Goal: Transaction & Acquisition: Book appointment/travel/reservation

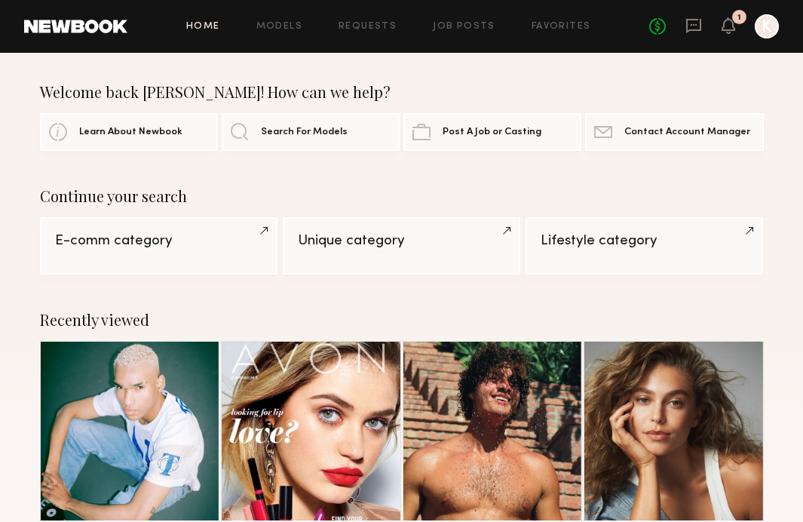
drag, startPoint x: 732, startPoint y: 27, endPoint x: 714, endPoint y: 30, distance: 18.4
click at [713, 29] on div "No fees up to $5,000 1 K" at bounding box center [715, 26] width 130 height 24
click at [698, 26] on icon at bounding box center [694, 25] width 17 height 17
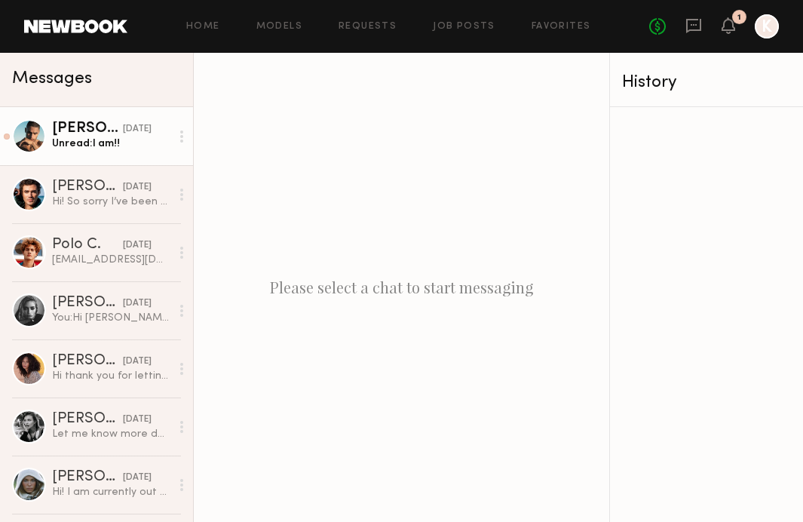
click at [96, 155] on link "Ryan K. yesterday Unread: I am!!" at bounding box center [96, 136] width 193 height 58
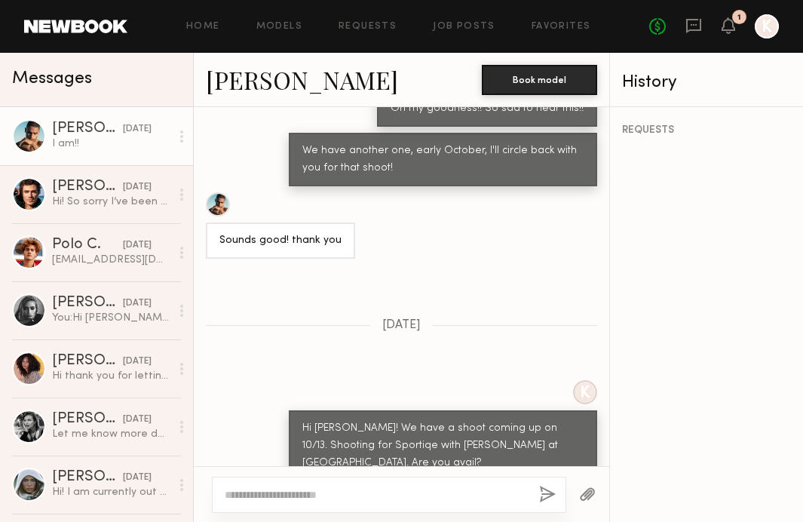
scroll to position [873, 0]
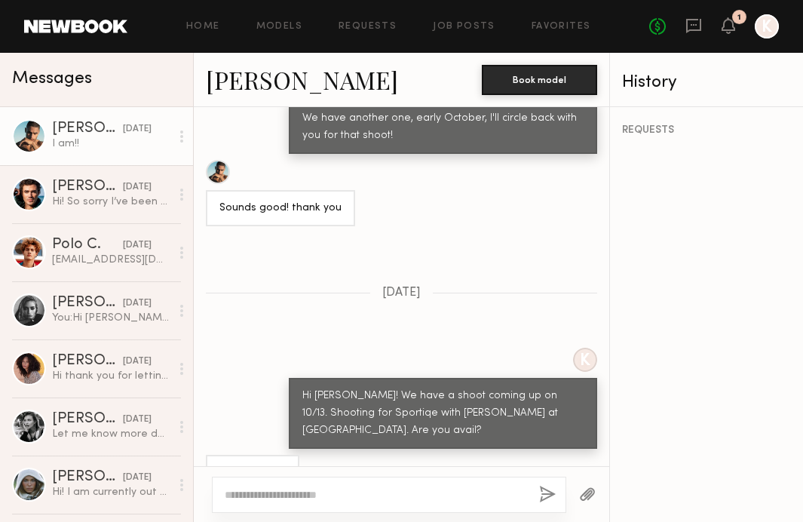
click at [252, 494] on textarea at bounding box center [376, 494] width 303 height 15
type textarea "*"
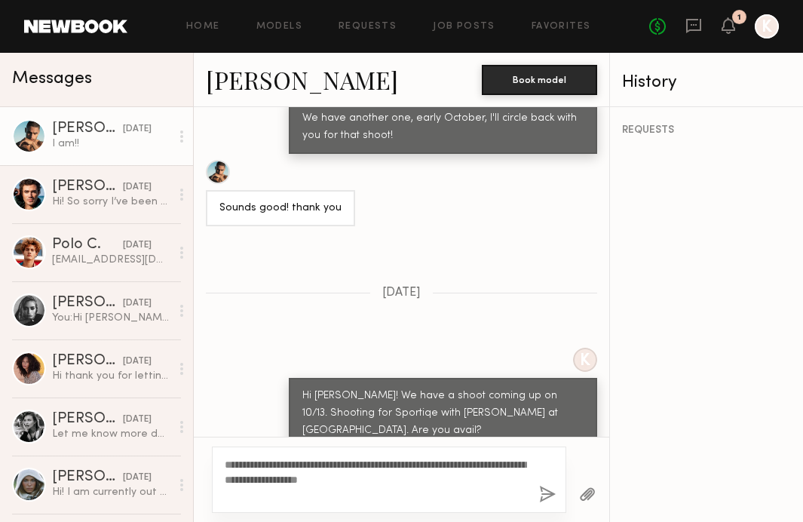
type textarea "**********"
click at [547, 496] on button "button" at bounding box center [547, 495] width 17 height 19
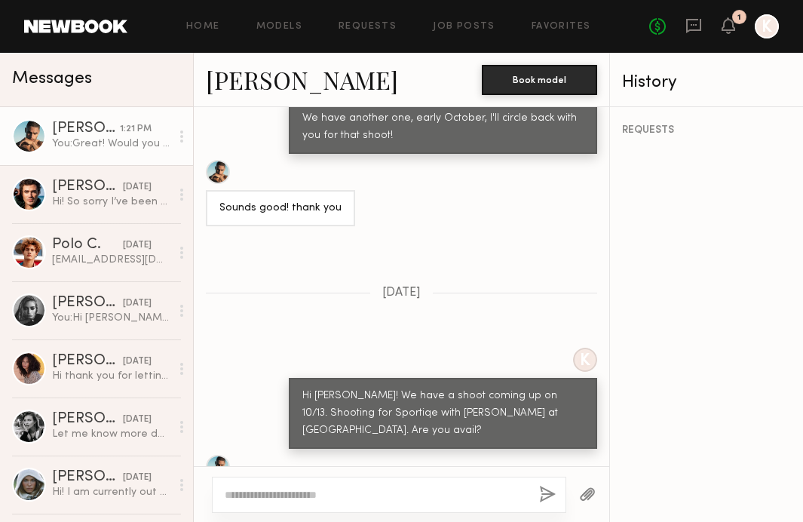
scroll to position [1192, 0]
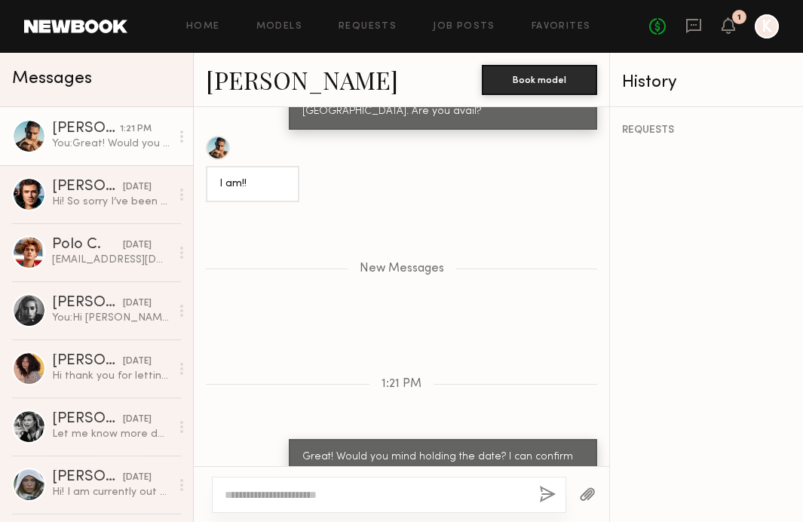
click at [226, 84] on link "Ryan K." at bounding box center [302, 79] width 192 height 32
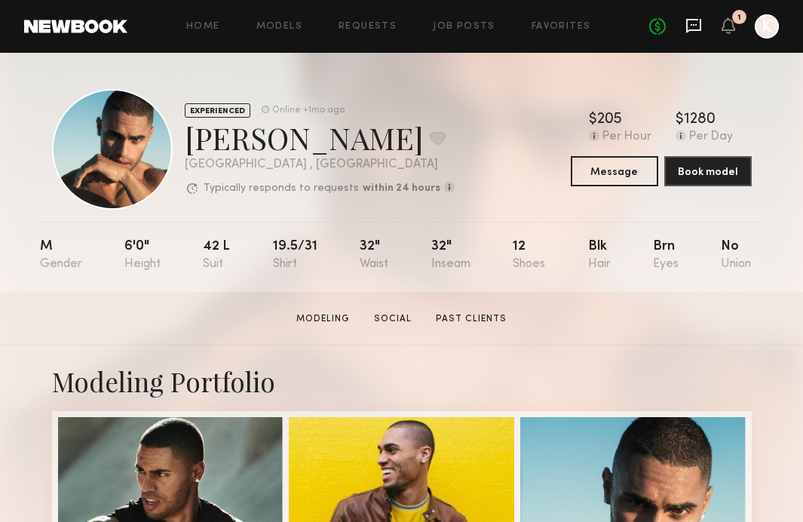
click at [693, 29] on icon at bounding box center [693, 26] width 15 height 14
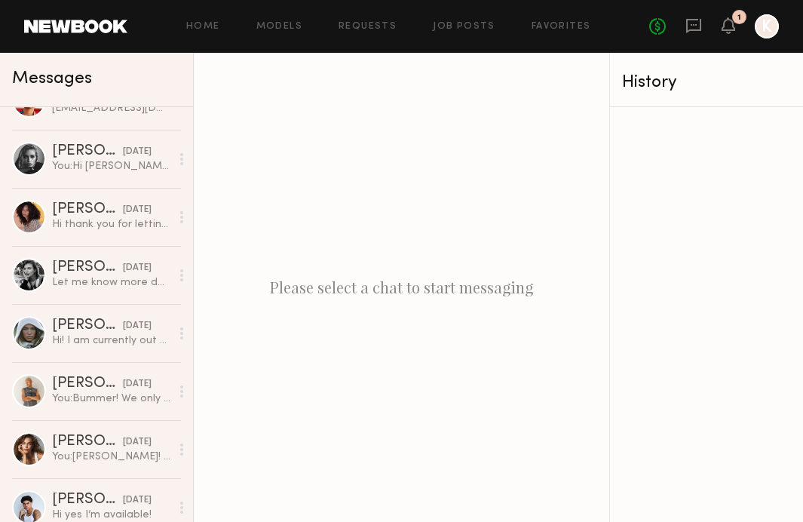
scroll to position [153, 0]
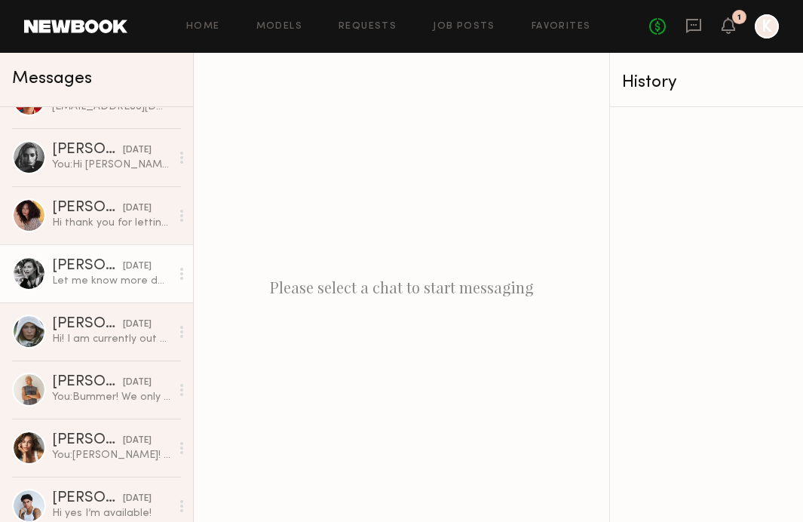
click at [122, 281] on div "Let me know more details about the job please :)" at bounding box center [111, 281] width 118 height 14
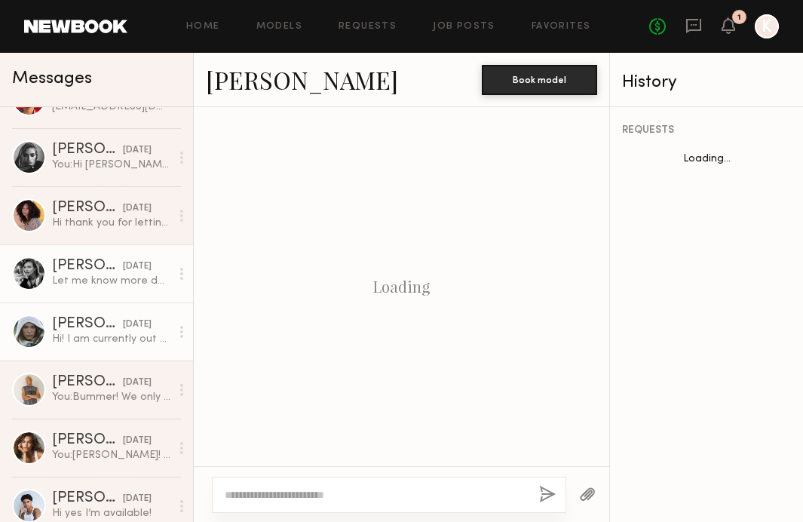
scroll to position [696, 0]
click at [124, 338] on div "Hi! I am currently out of town or I would love to!!!" at bounding box center [111, 339] width 118 height 14
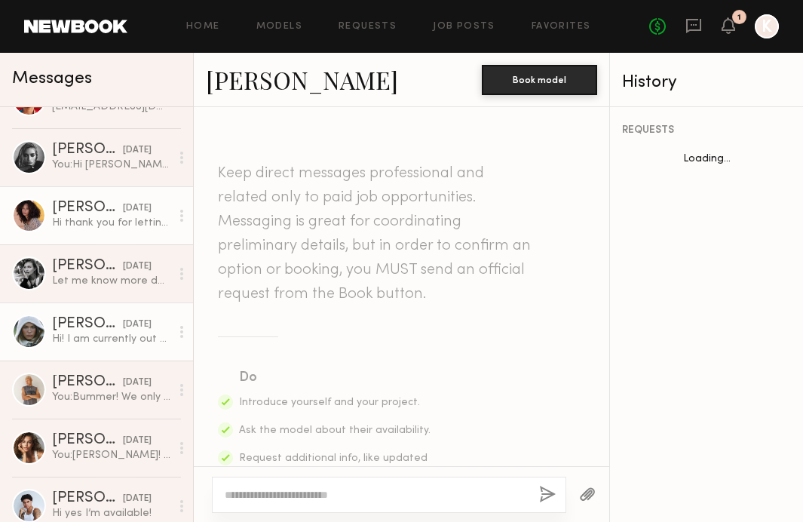
scroll to position [665, 0]
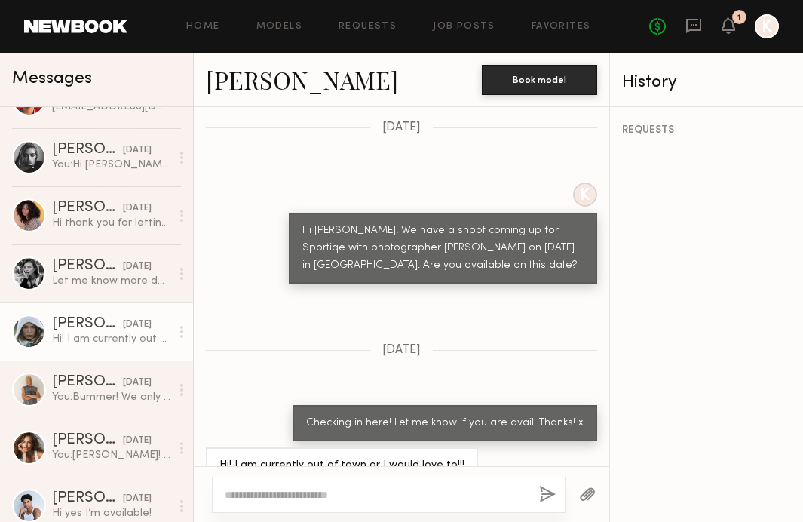
click at [246, 81] on link "Mallory P." at bounding box center [302, 79] width 192 height 32
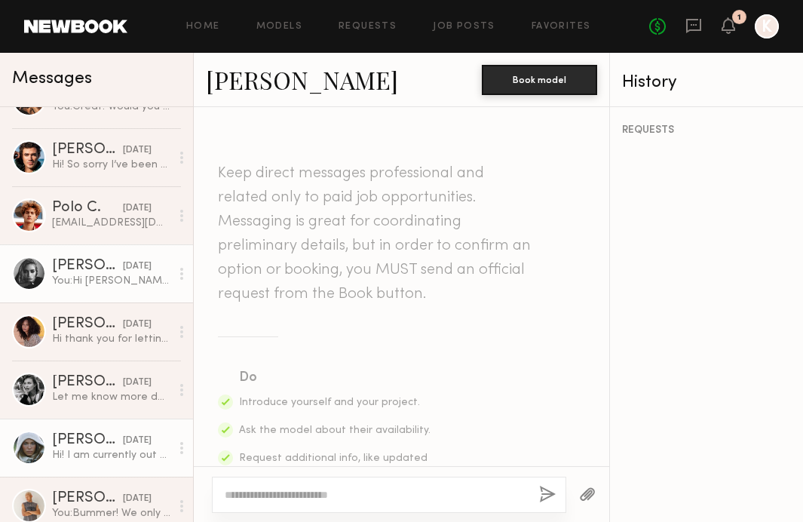
scroll to position [0, 0]
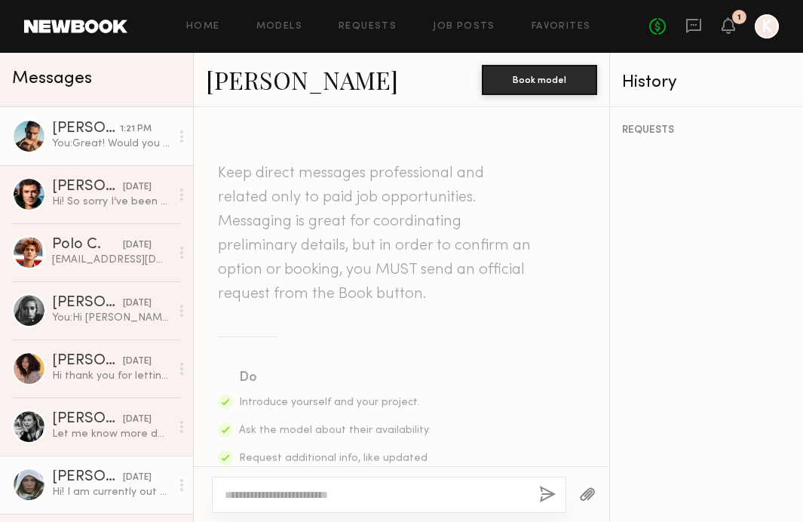
click at [89, 154] on link "Ryan K. 1:21 PM You: Great! Would you mind holding the date? I can confirm and …" at bounding box center [96, 136] width 193 height 58
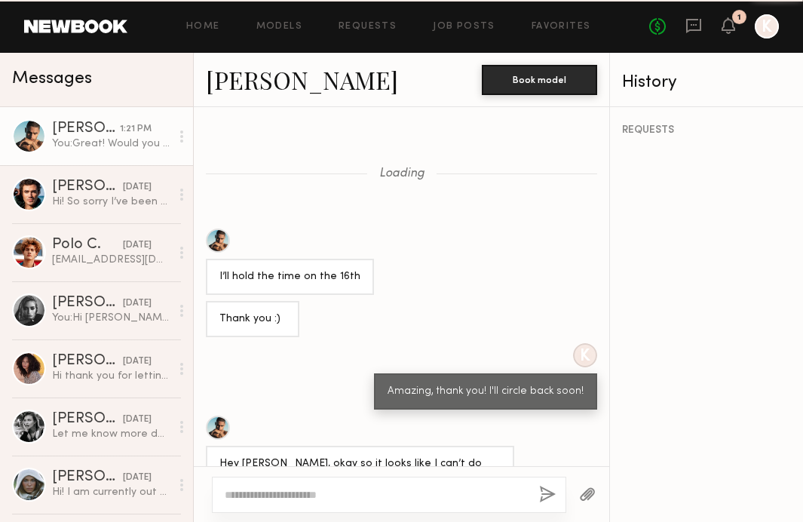
scroll to position [883, 0]
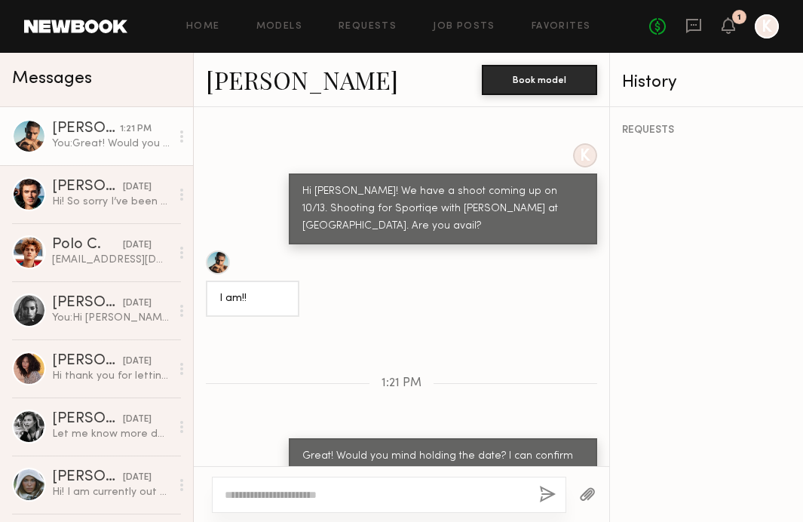
click at [247, 80] on link "Ryan K." at bounding box center [302, 79] width 192 height 32
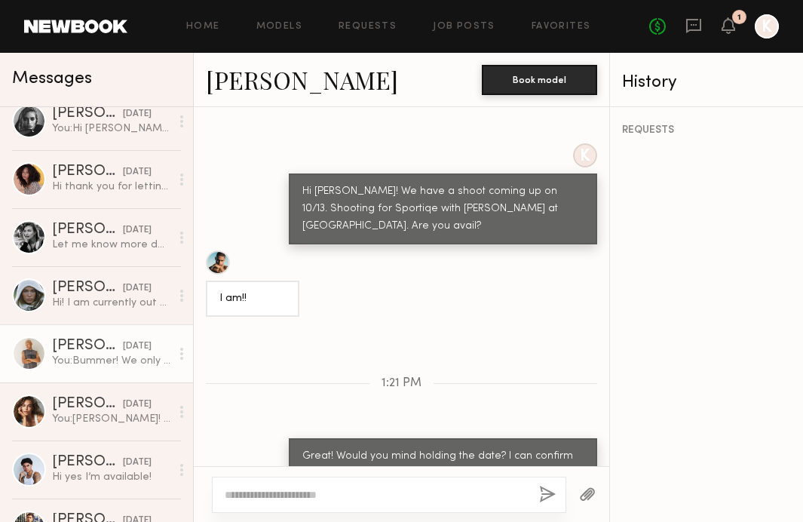
scroll to position [191, 0]
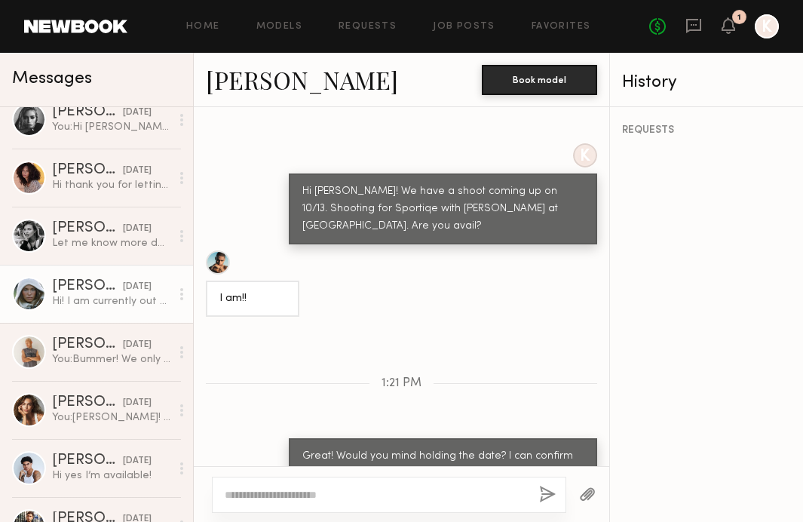
click at [92, 311] on link "Mallory P. 09/09/2025 Hi! I am currently out of town or I would love to!!!" at bounding box center [96, 294] width 193 height 58
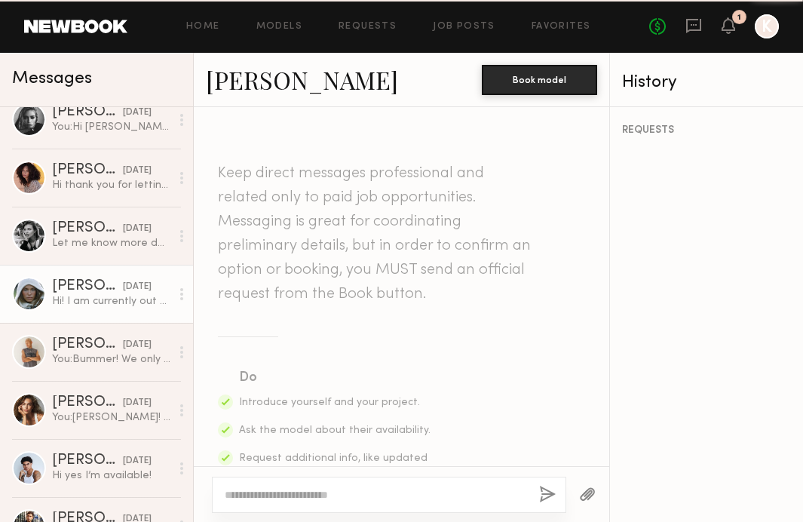
scroll to position [665, 0]
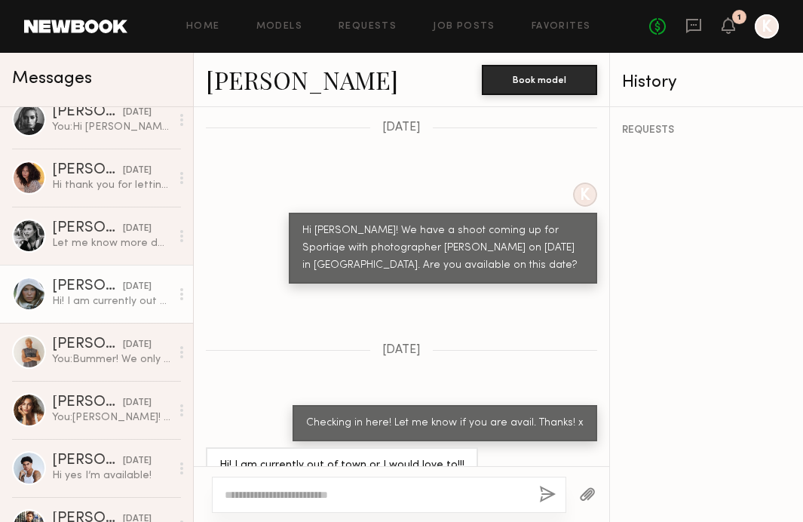
click at [275, 80] on link "Mallory P." at bounding box center [302, 79] width 192 height 32
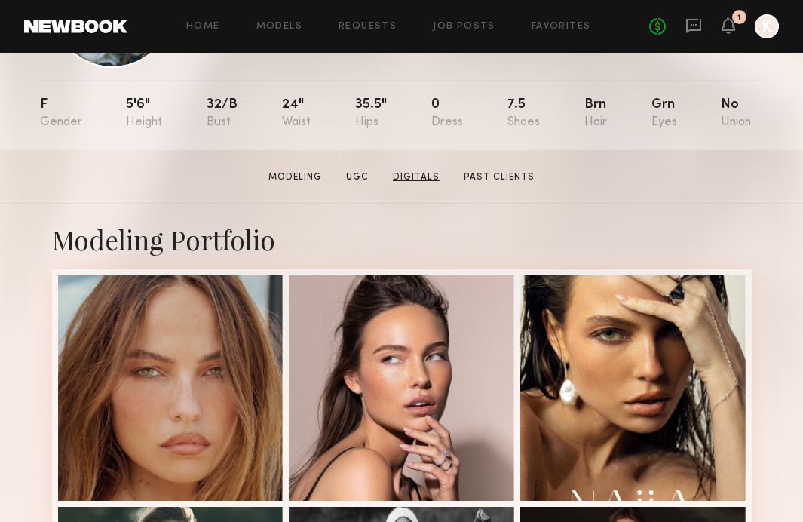
click at [423, 174] on link "Digitals" at bounding box center [416, 177] width 59 height 14
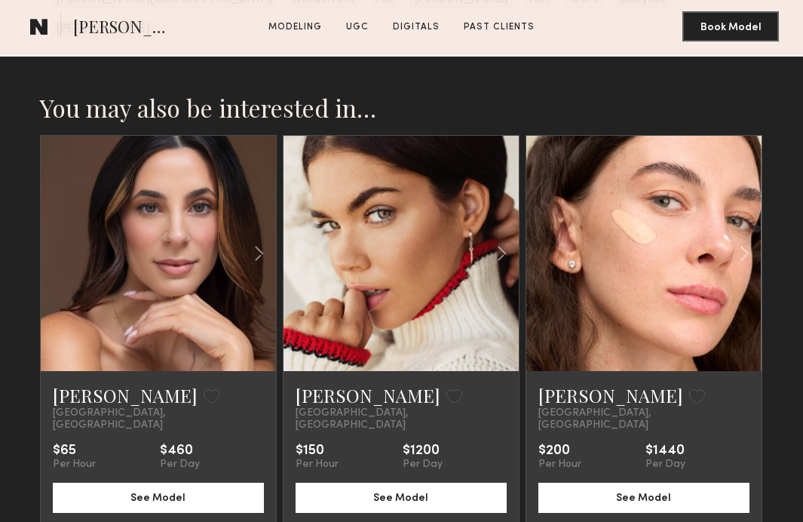
scroll to position [2651, 0]
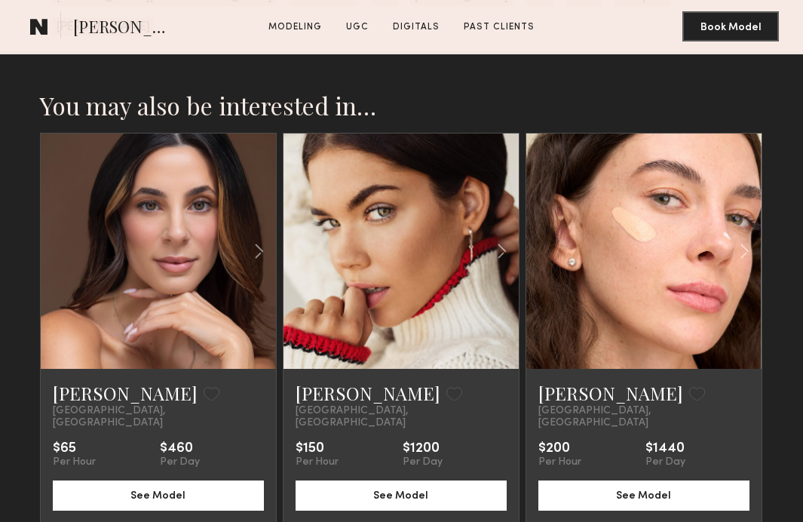
click at [410, 258] on link at bounding box center [401, 251] width 80 height 235
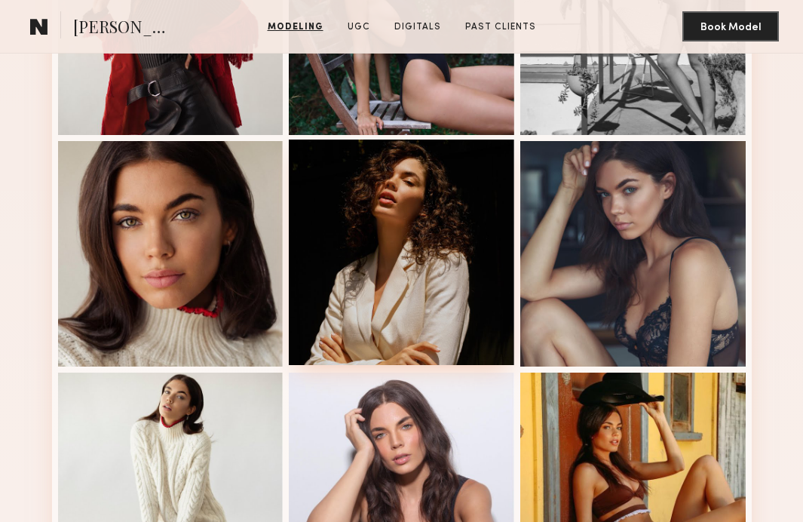
scroll to position [697, 0]
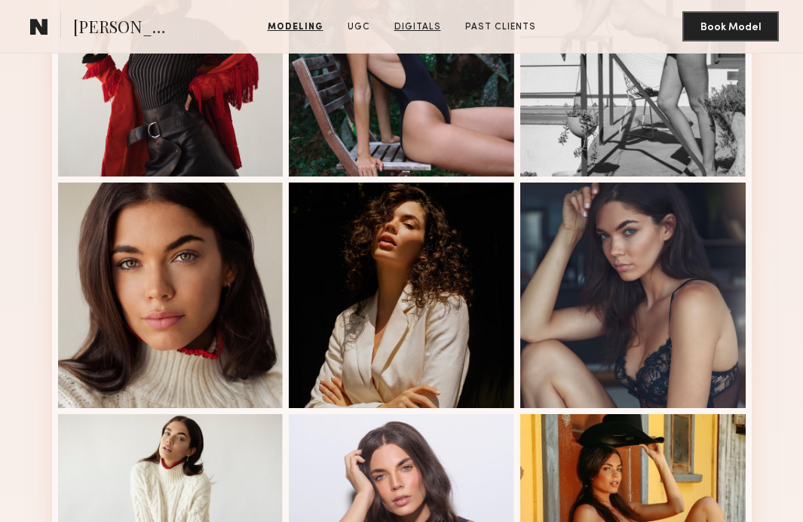
click at [416, 29] on link "Digitals" at bounding box center [418, 27] width 59 height 14
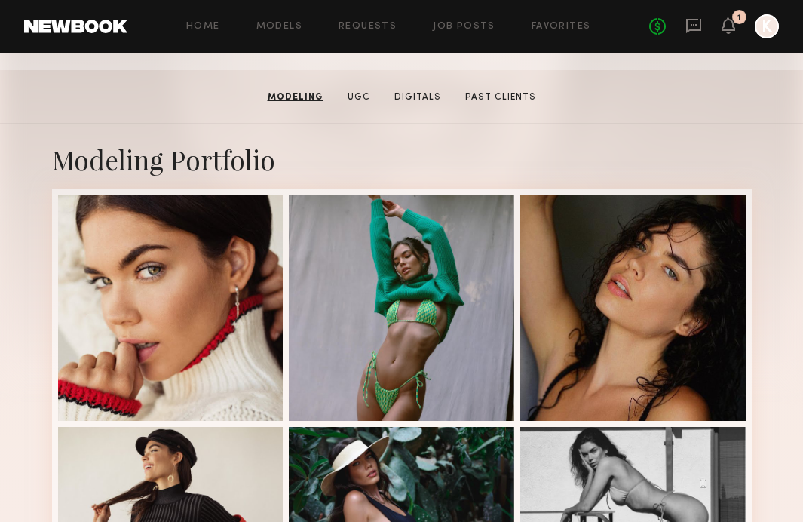
scroll to position [469, 0]
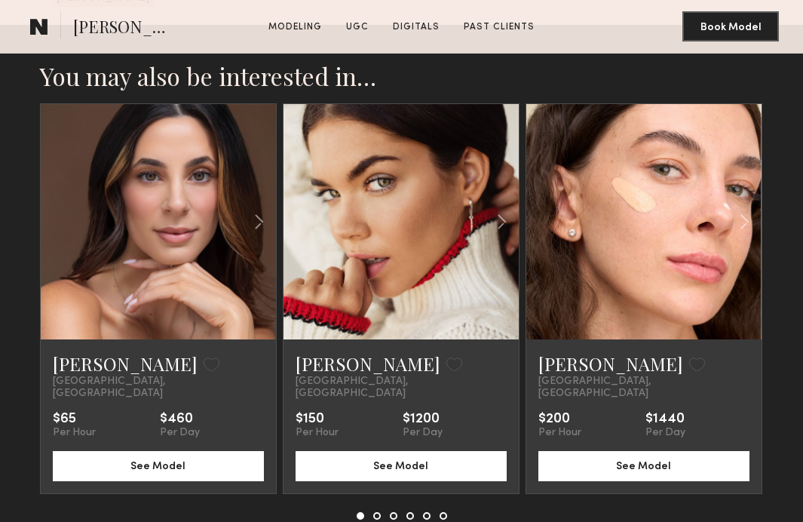
scroll to position [2685, 0]
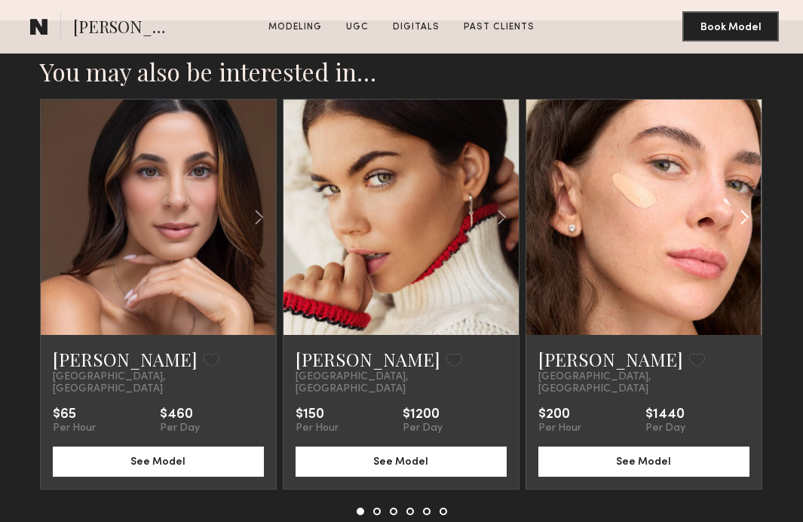
click at [740, 203] on common-icon at bounding box center [745, 217] width 22 height 29
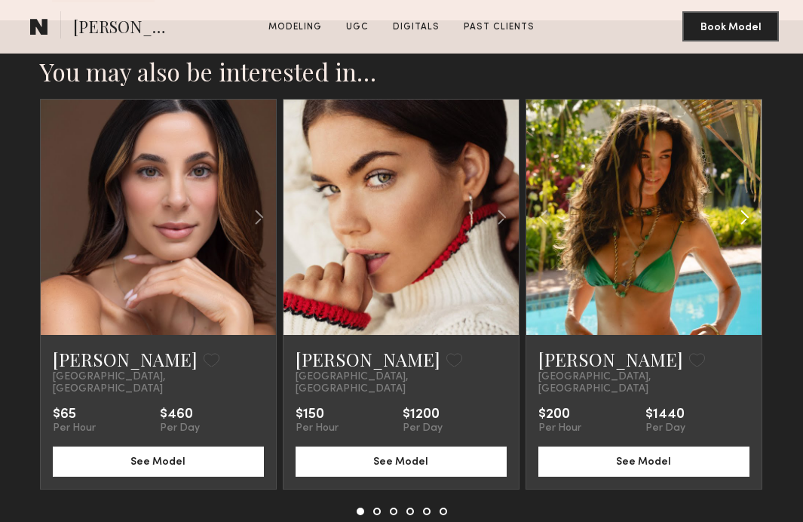
click at [740, 203] on common-icon at bounding box center [745, 217] width 22 height 29
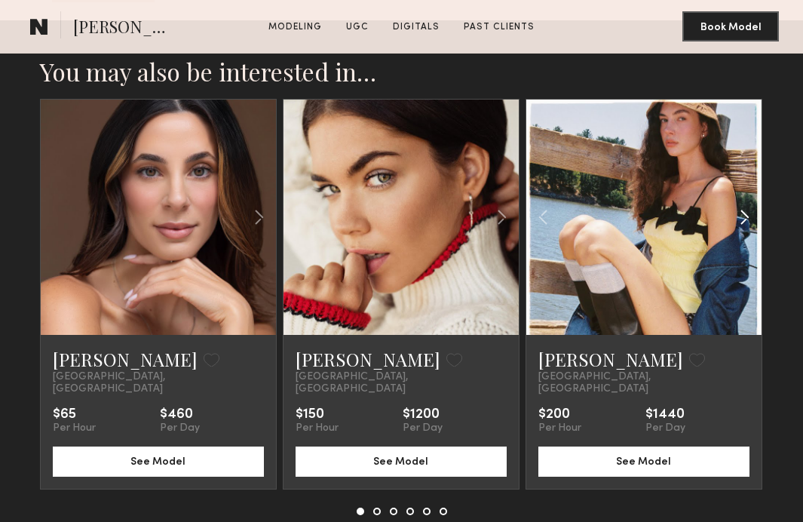
click at [740, 203] on common-icon at bounding box center [745, 217] width 22 height 29
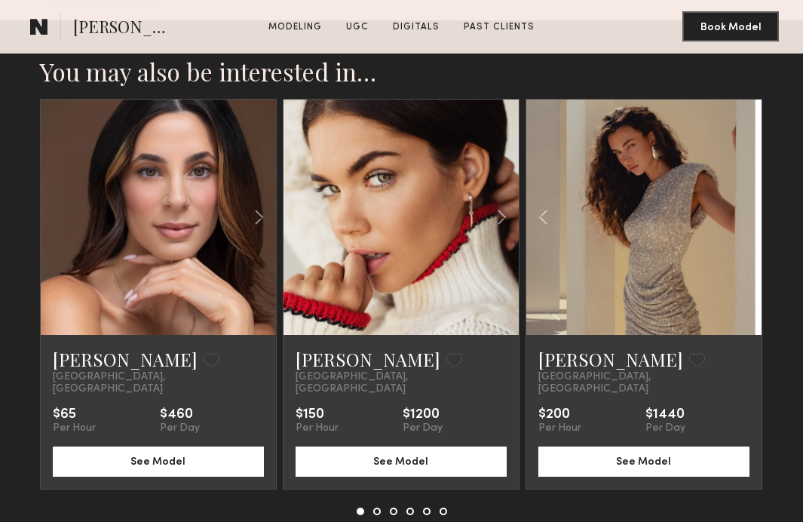
click at [740, 190] on div at bounding box center [644, 217] width 235 height 235
click at [458, 267] on div at bounding box center [480, 217] width 78 height 235
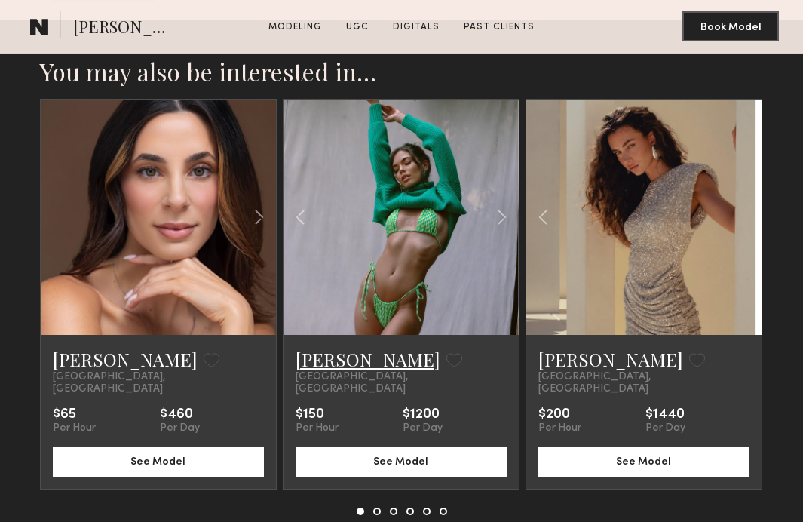
click at [327, 347] on link "[PERSON_NAME]" at bounding box center [368, 359] width 145 height 24
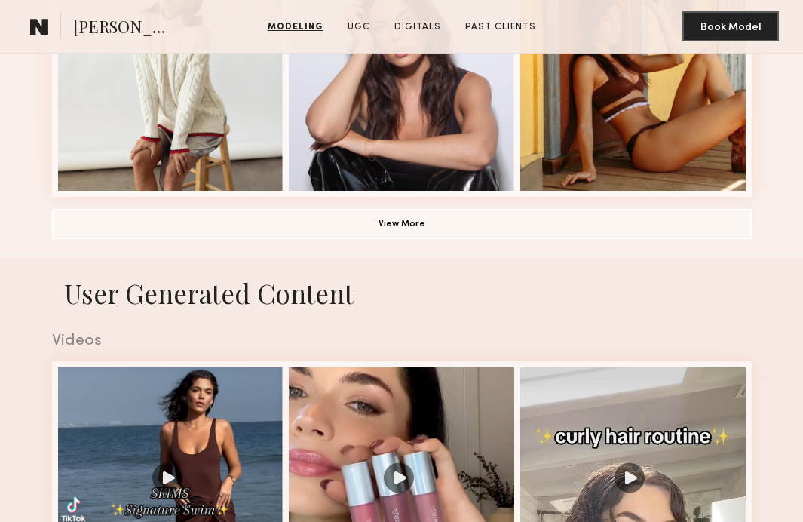
scroll to position [1147, 0]
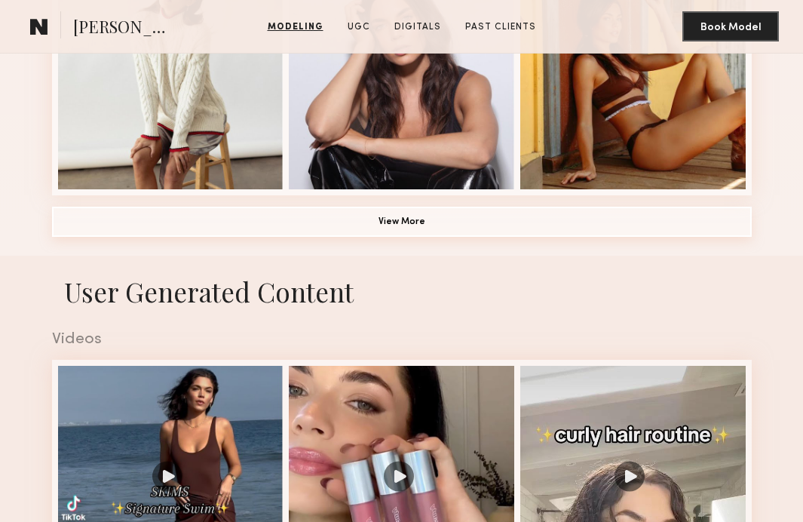
click at [496, 226] on button "View More" at bounding box center [402, 222] width 700 height 30
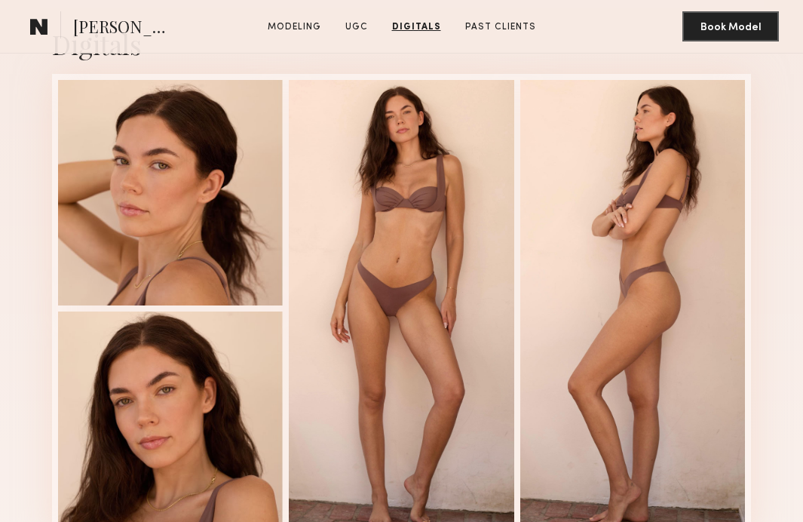
scroll to position [3869, 0]
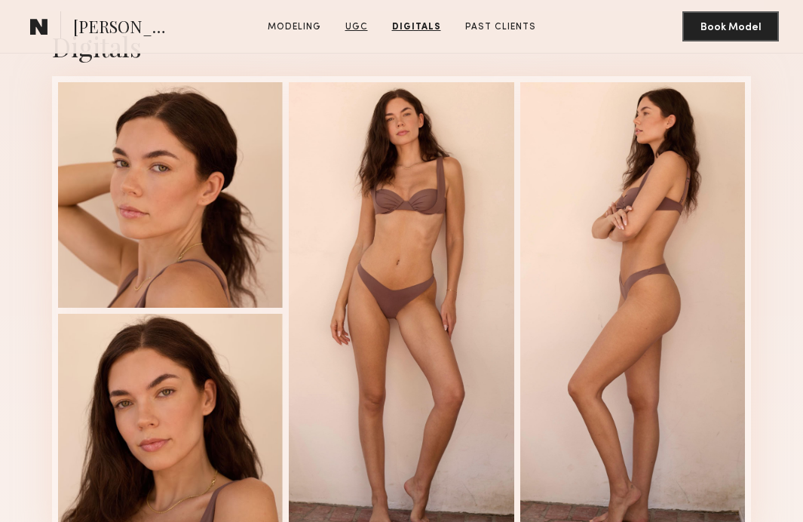
click at [358, 26] on link "UGC" at bounding box center [356, 27] width 35 height 14
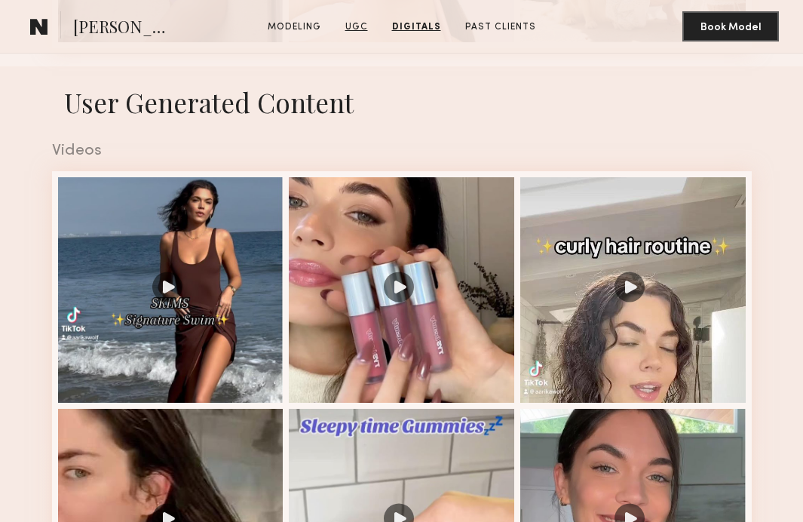
scroll to position [2195, 0]
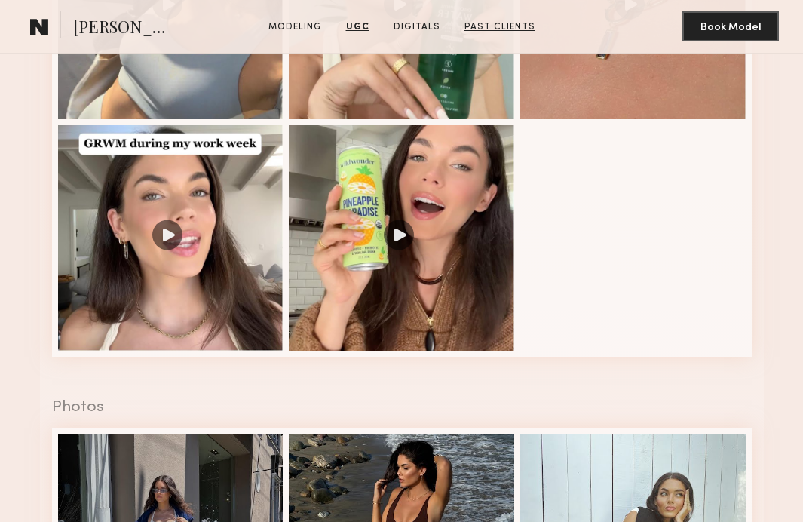
click at [483, 32] on link "Past Clients" at bounding box center [500, 27] width 83 height 14
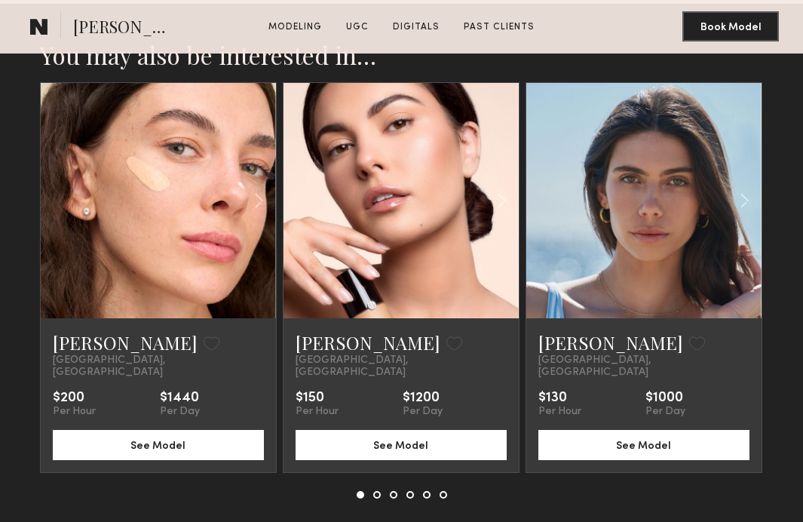
scroll to position [4630, 0]
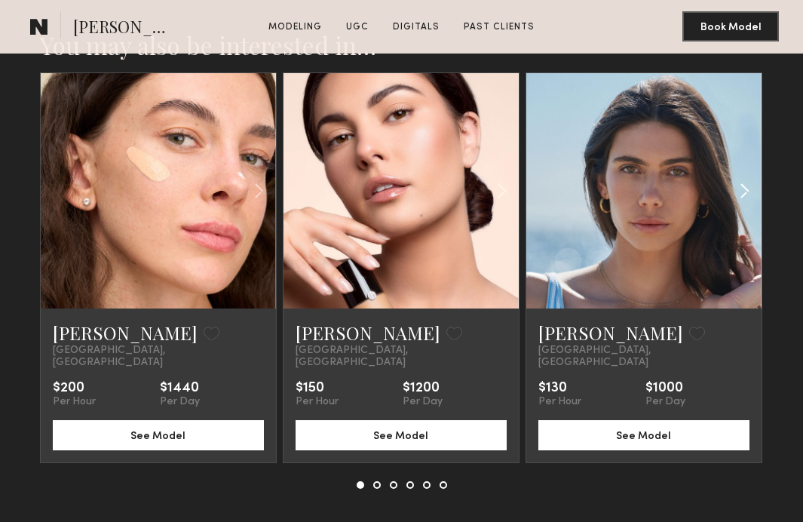
click at [743, 177] on common-icon at bounding box center [745, 191] width 22 height 29
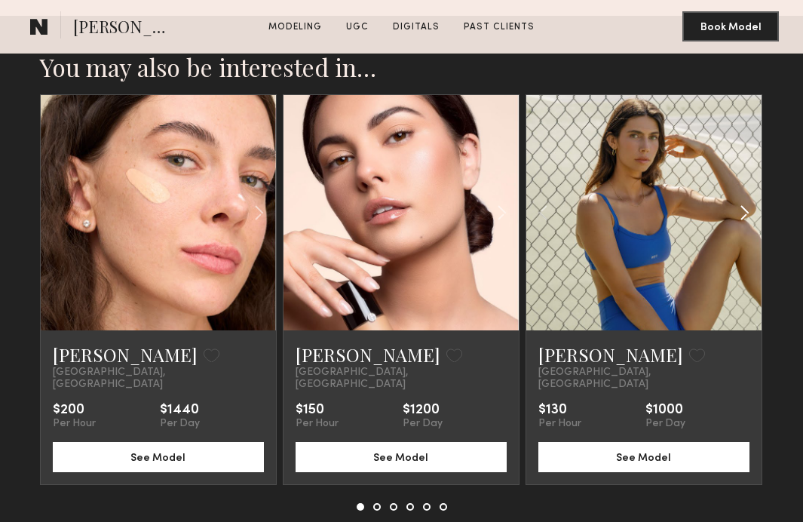
scroll to position [4606, 0]
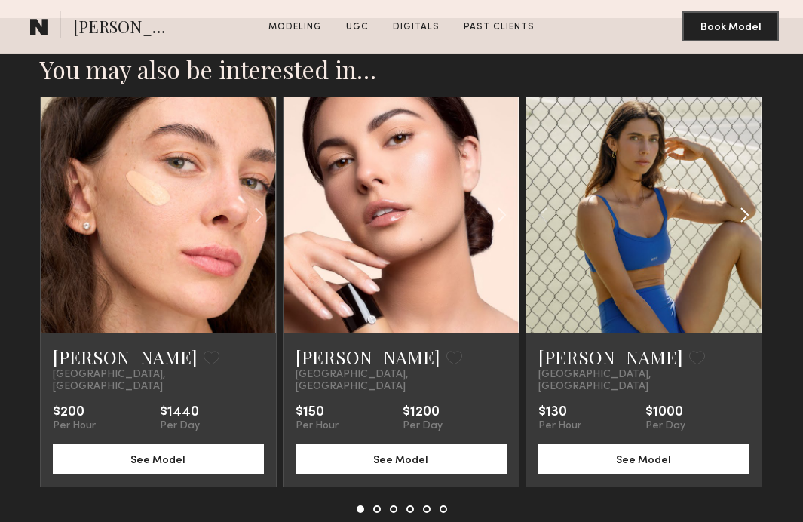
click at [742, 201] on common-icon at bounding box center [745, 215] width 22 height 29
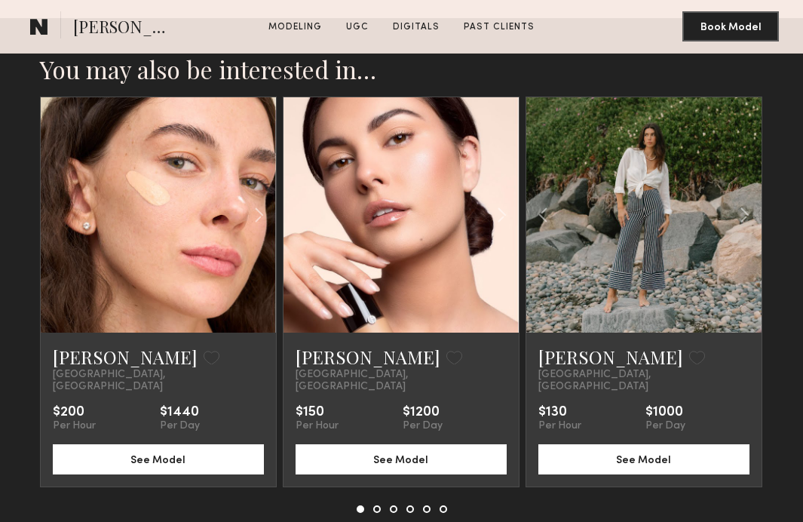
click at [376, 505] on button at bounding box center [377, 509] width 8 height 8
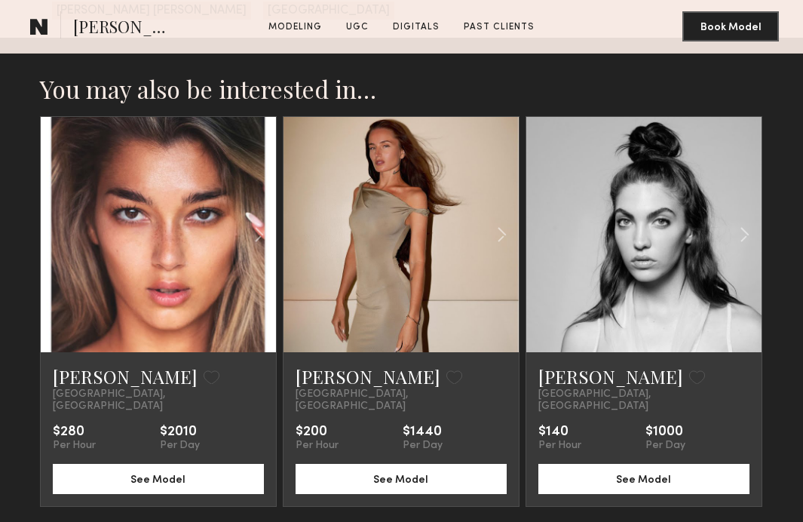
scroll to position [4584, 0]
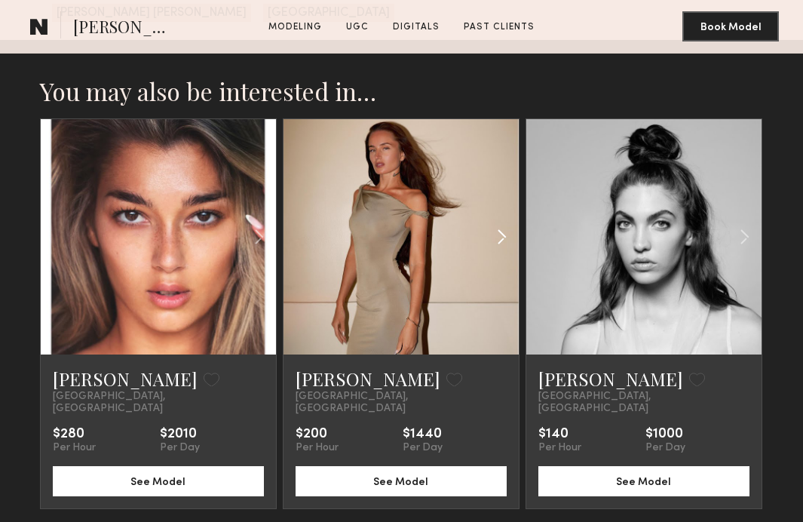
click at [508, 223] on common-icon at bounding box center [502, 237] width 22 height 29
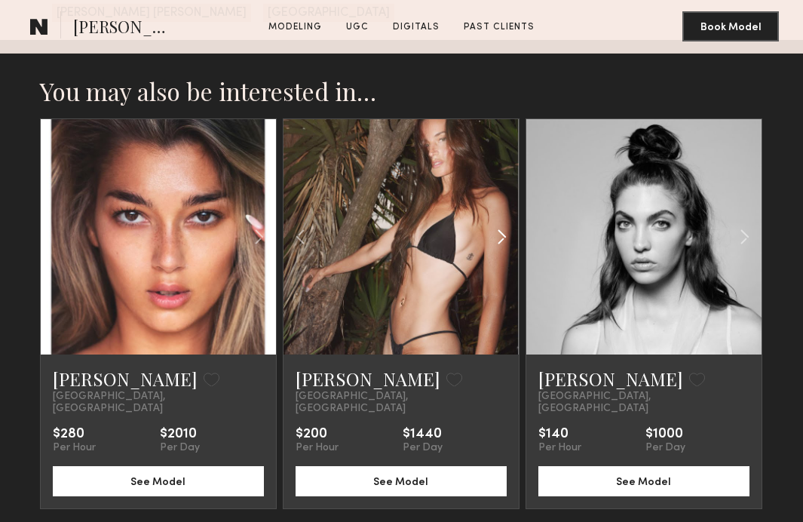
click at [508, 223] on common-icon at bounding box center [502, 237] width 22 height 29
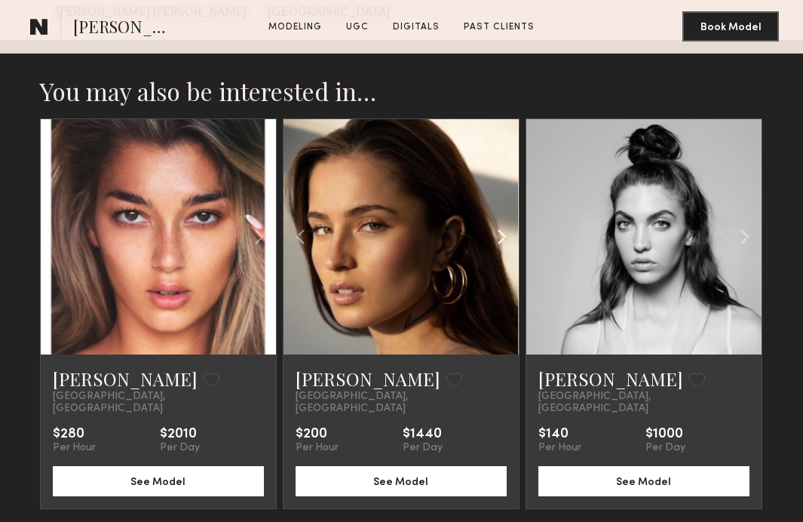
click at [508, 223] on common-icon at bounding box center [502, 237] width 22 height 29
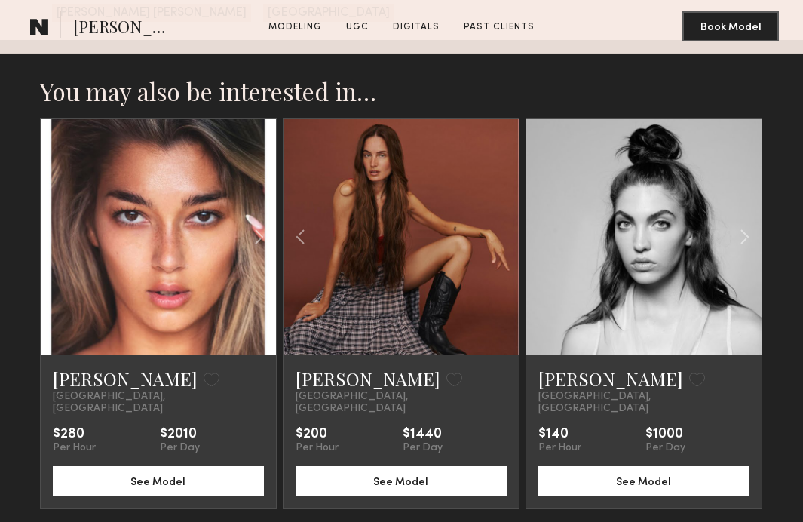
click at [393, 521] on button at bounding box center [394, 531] width 8 height 8
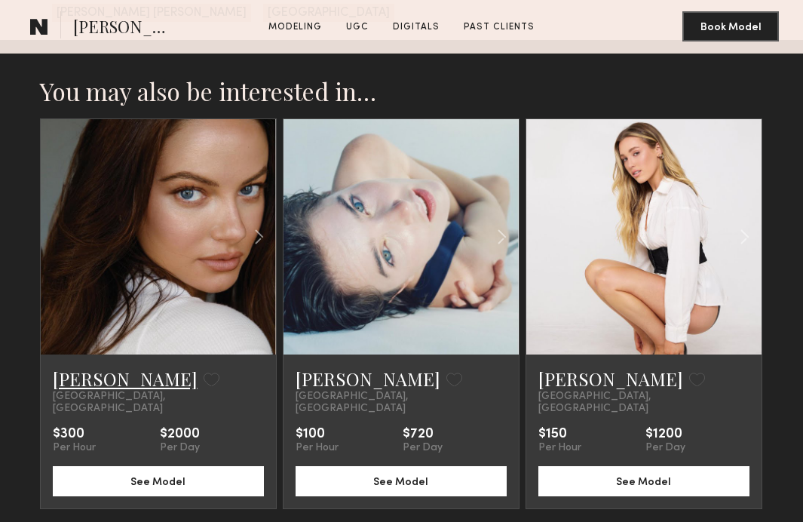
click at [104, 367] on link "Annie M." at bounding box center [125, 379] width 145 height 24
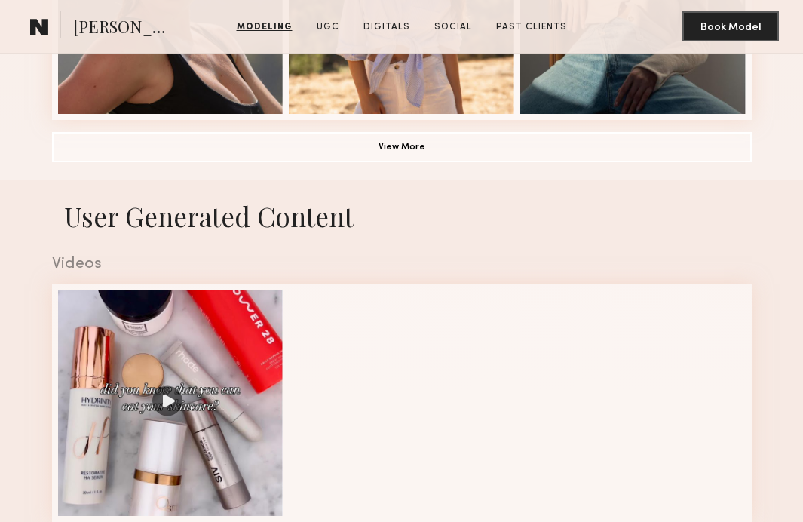
scroll to position [1379, 0]
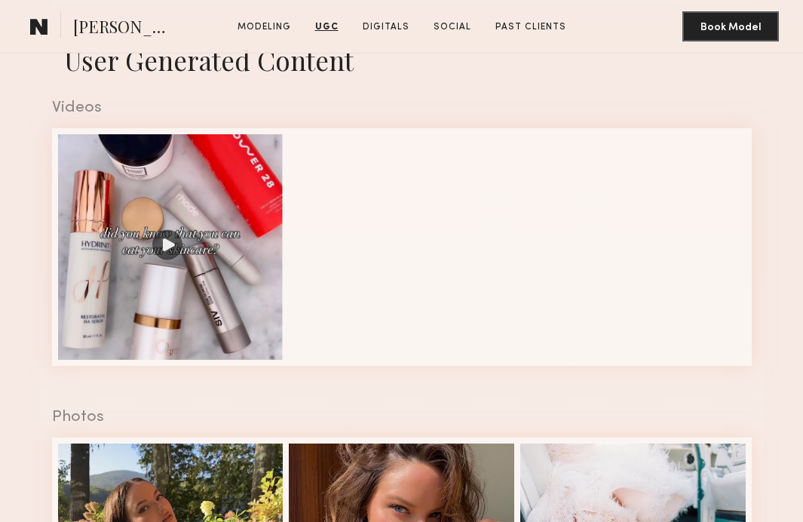
click at [38, 29] on common-icon at bounding box center [39, 27] width 18 height 20
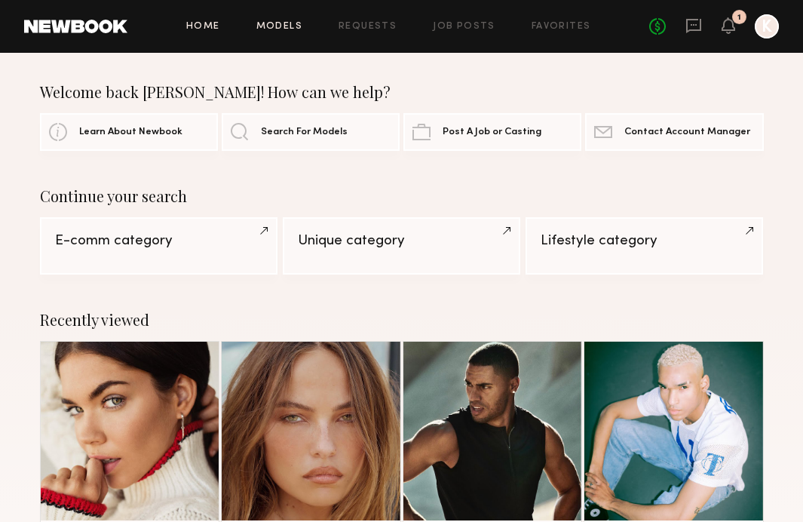
click at [283, 26] on link "Models" at bounding box center [279, 27] width 46 height 10
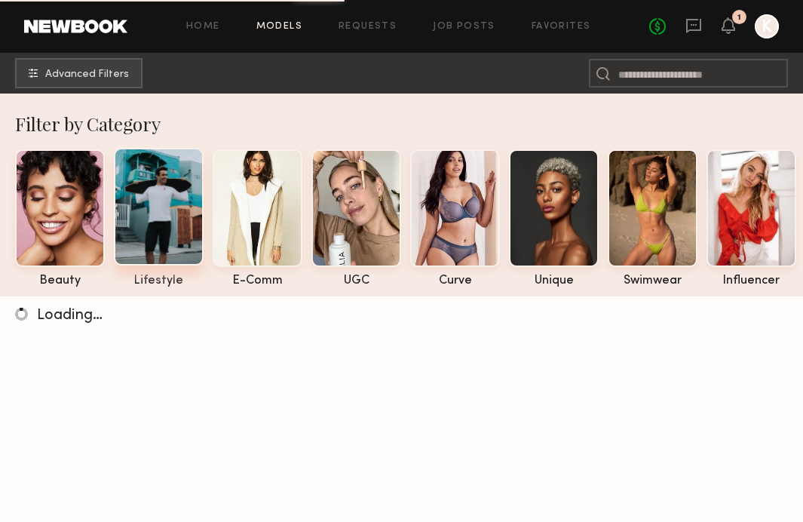
click at [173, 238] on div at bounding box center [159, 207] width 90 height 118
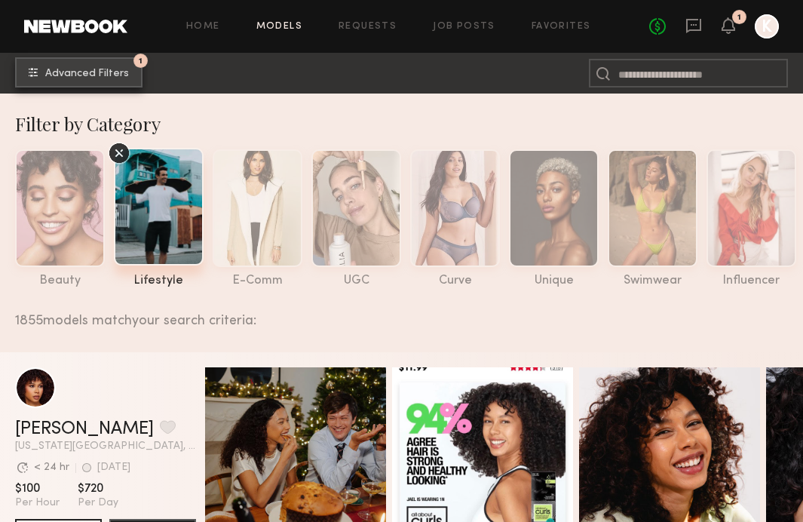
click at [54, 83] on button "1 Advanced Filters" at bounding box center [78, 72] width 127 height 30
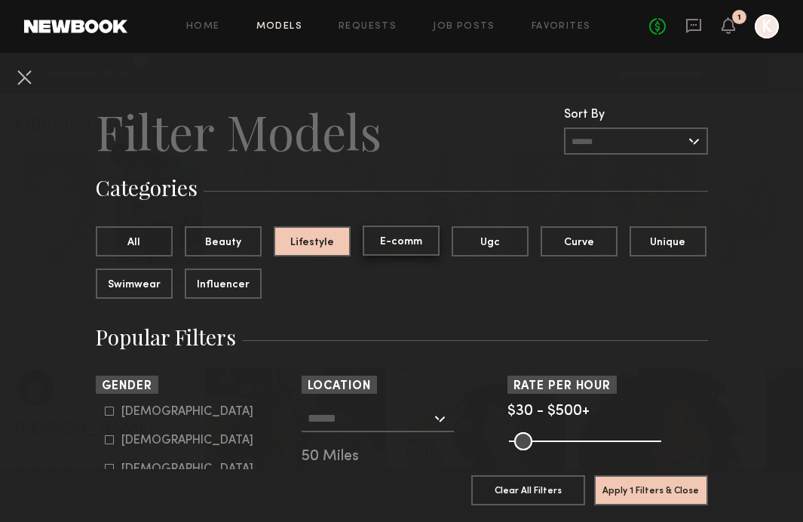
click at [372, 244] on button "E-comm" at bounding box center [401, 241] width 77 height 30
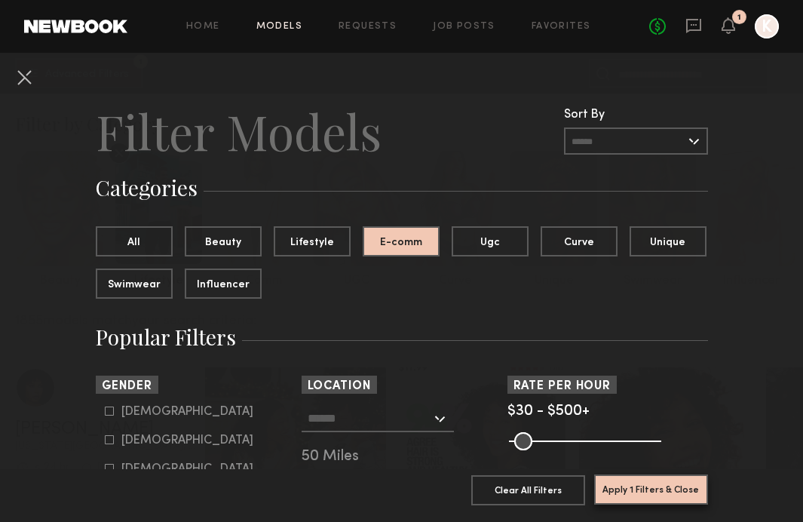
click at [655, 484] on button "Apply 1 Filters & Close" at bounding box center [651, 490] width 114 height 30
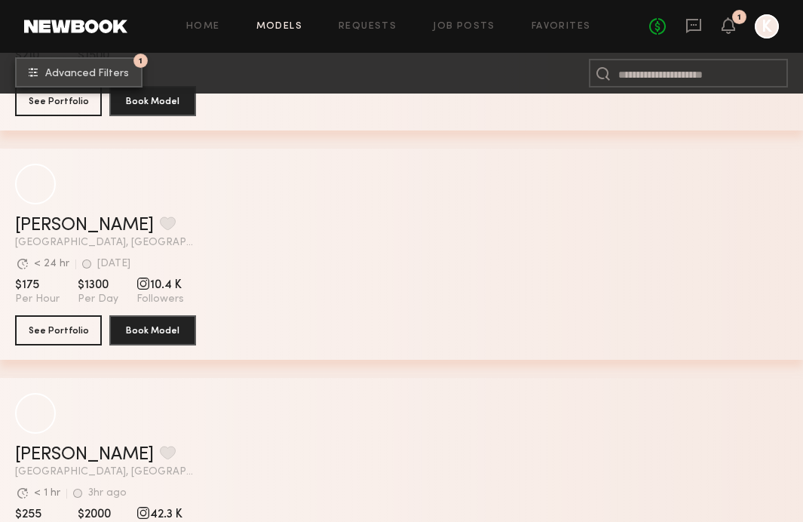
scroll to position [9816, 0]
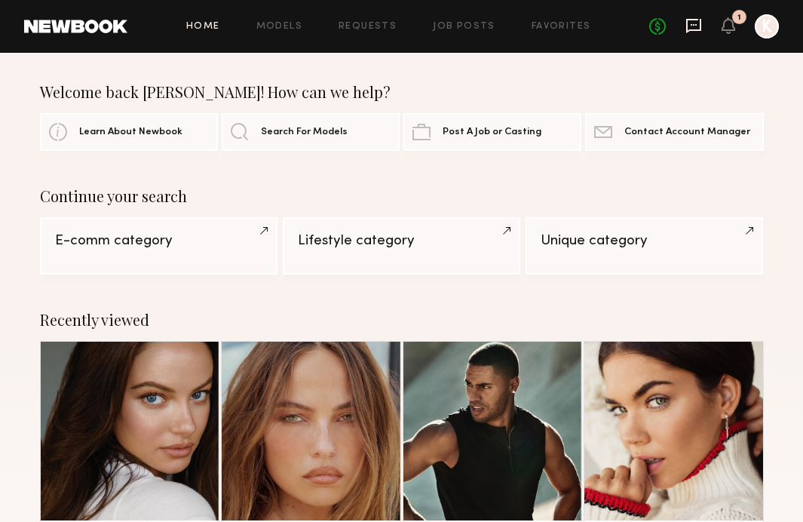
click at [694, 30] on icon at bounding box center [693, 26] width 15 height 14
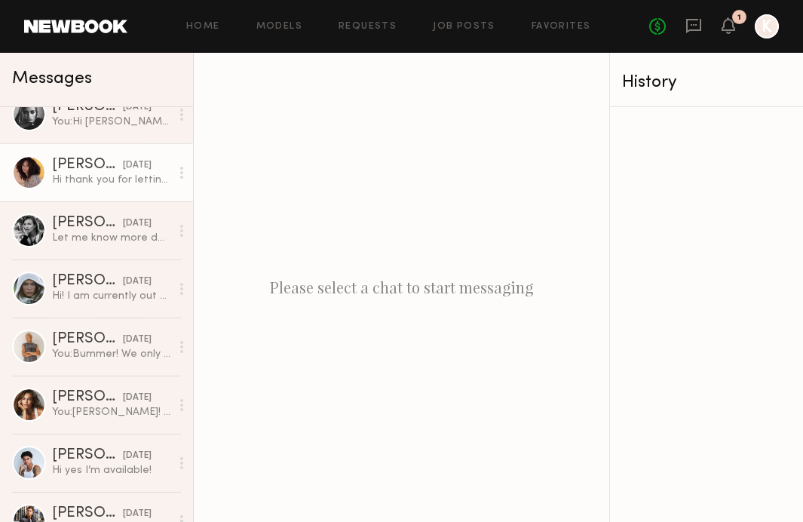
scroll to position [202, 0]
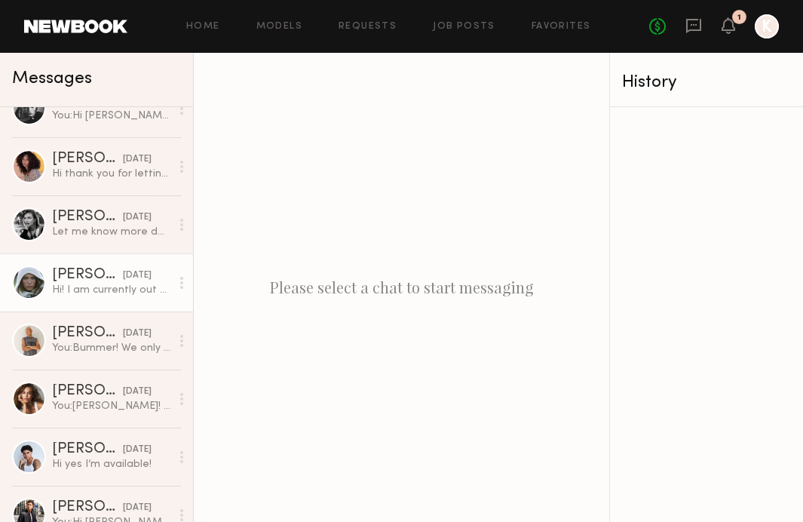
click at [78, 293] on div "Hi! I am currently out of town or I would love to!!!" at bounding box center [111, 290] width 118 height 14
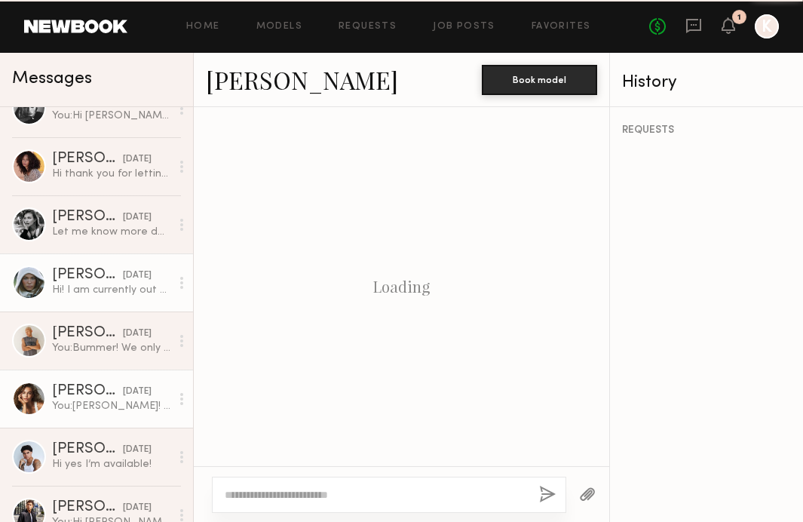
scroll to position [665, 0]
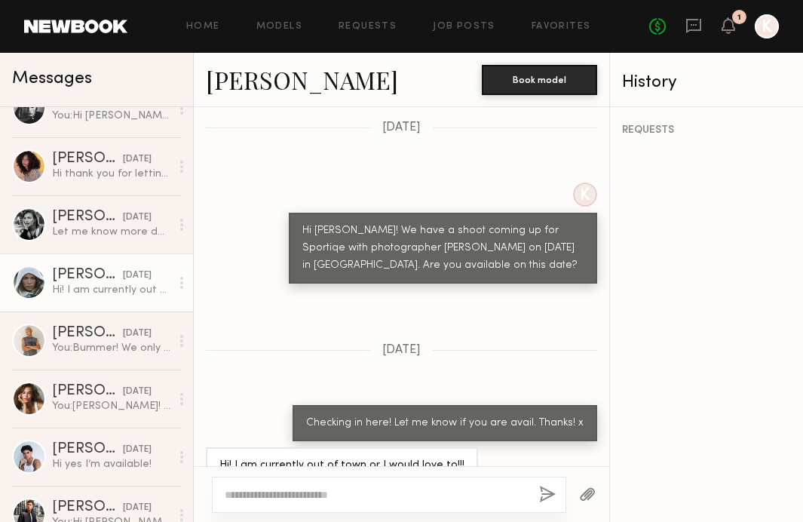
click at [241, 84] on link "[PERSON_NAME]" at bounding box center [302, 79] width 192 height 32
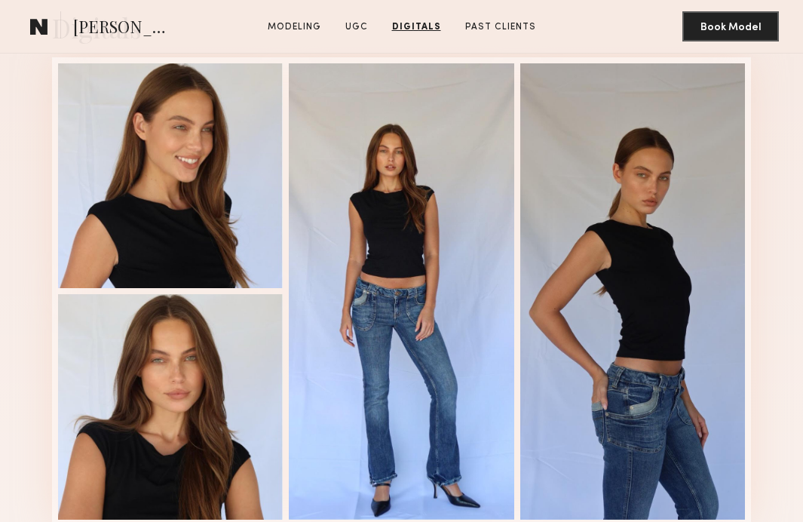
scroll to position [2219, 0]
